Goal: Task Accomplishment & Management: Use online tool/utility

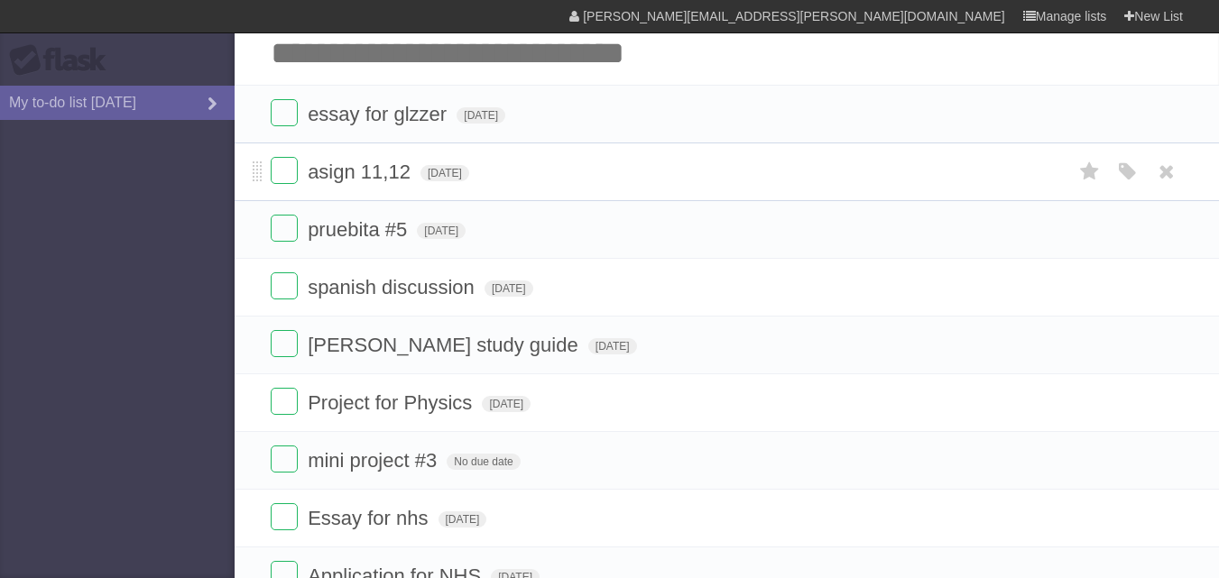
scroll to position [66, 0]
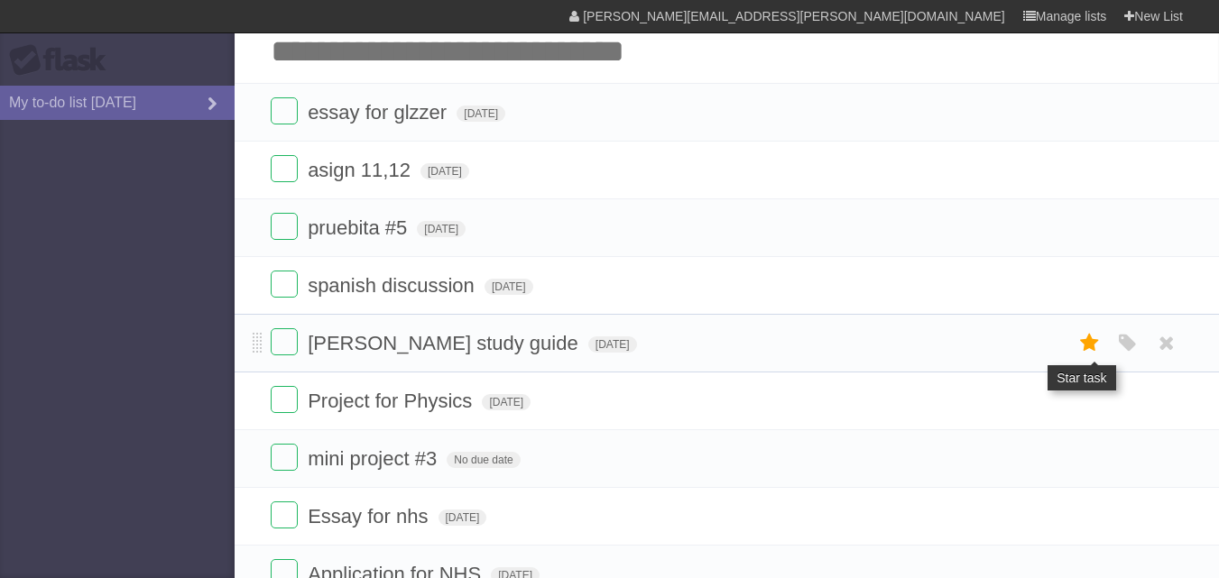
click at [1087, 344] on icon at bounding box center [1089, 343] width 25 height 30
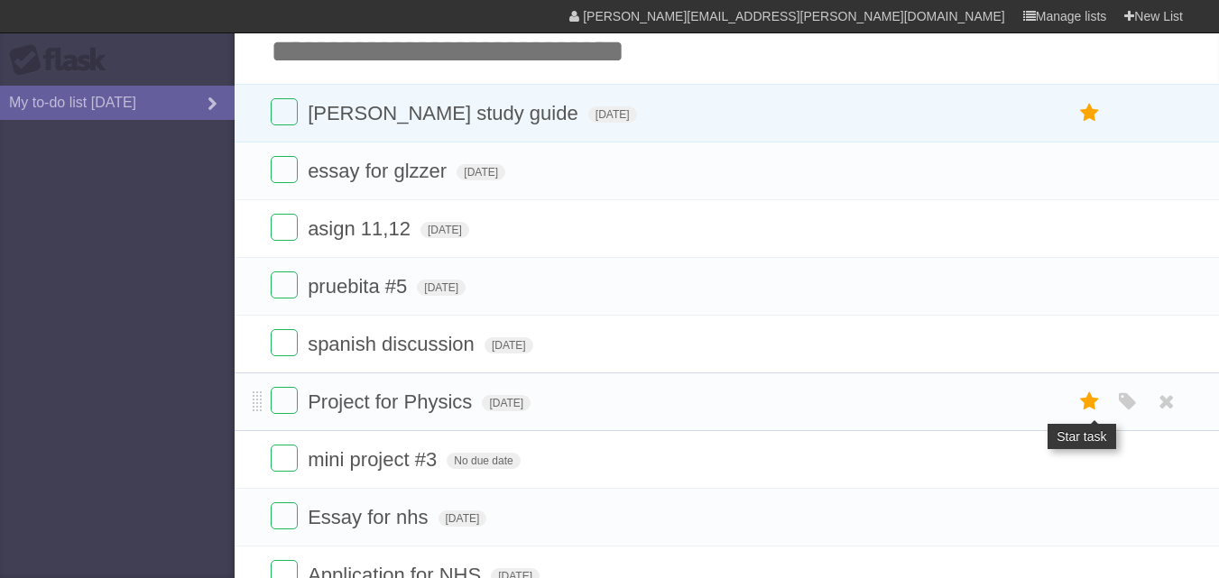
click at [1080, 395] on icon at bounding box center [1089, 402] width 25 height 30
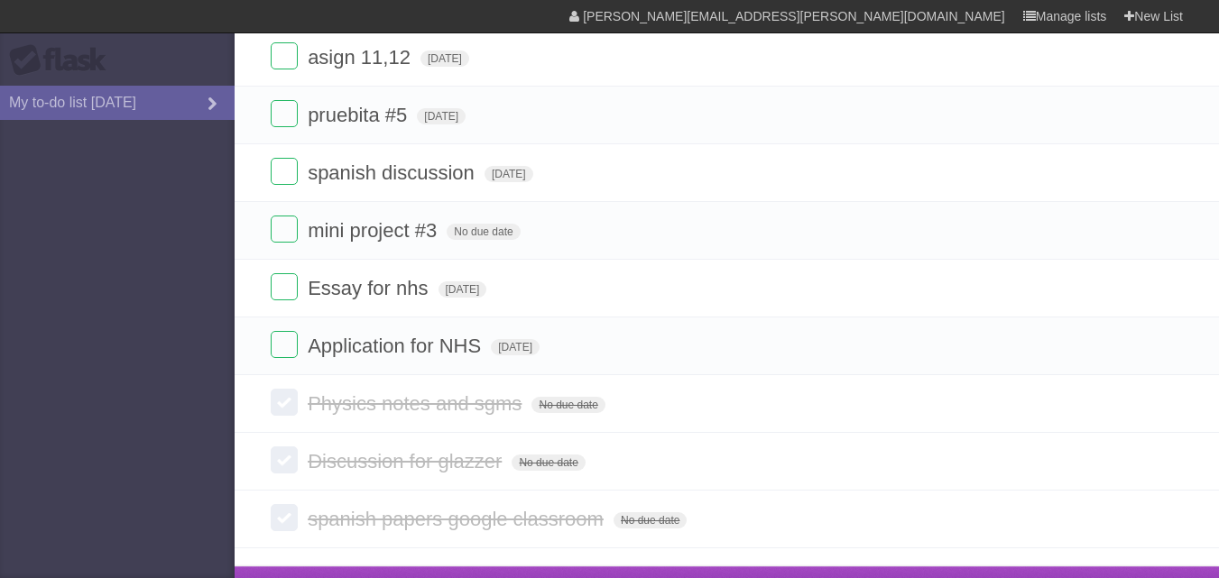
scroll to position [296, 0]
click at [273, 341] on label at bounding box center [284, 343] width 27 height 27
click at [283, 347] on label at bounding box center [284, 343] width 27 height 27
click at [293, 295] on label at bounding box center [284, 286] width 27 height 27
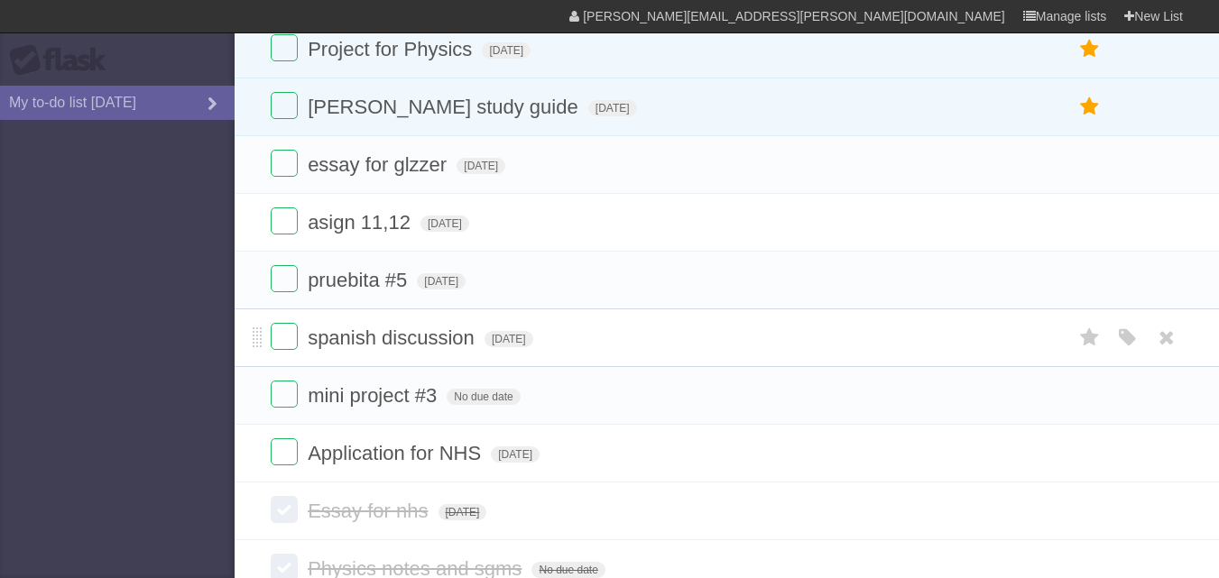
scroll to position [125, 0]
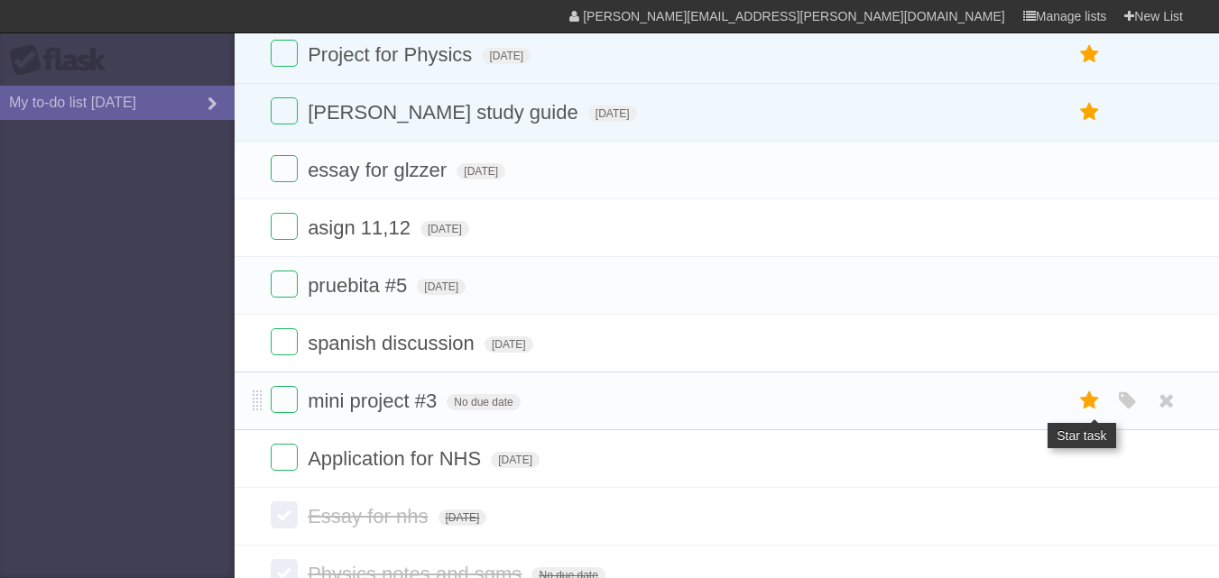
click at [1079, 404] on icon at bounding box center [1089, 401] width 25 height 30
